Goal: Navigation & Orientation: Find specific page/section

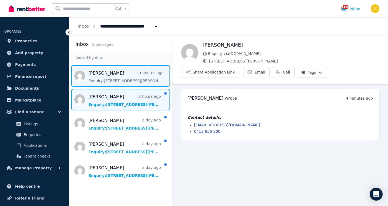
click at [123, 105] on span "Message list" at bounding box center [120, 100] width 103 height 22
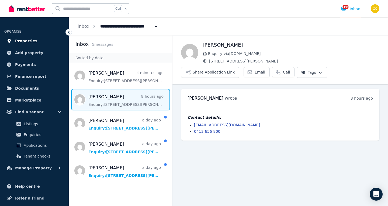
click at [35, 39] on link "Properties" at bounding box center [34, 41] width 60 height 11
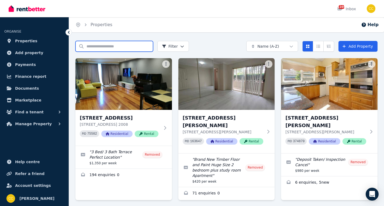
click at [106, 47] on input "Search properties" at bounding box center [114, 46] width 78 height 11
click at [194, 31] on div "Home Properties Help" at bounding box center [226, 24] width 315 height 15
